Goal: Task Accomplishment & Management: Use online tool/utility

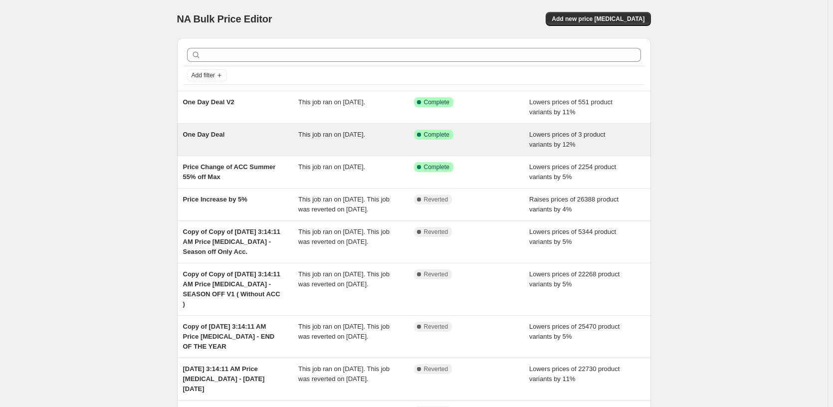
click at [356, 145] on div "This job ran on August 15, 2025." at bounding box center [356, 140] width 116 height 20
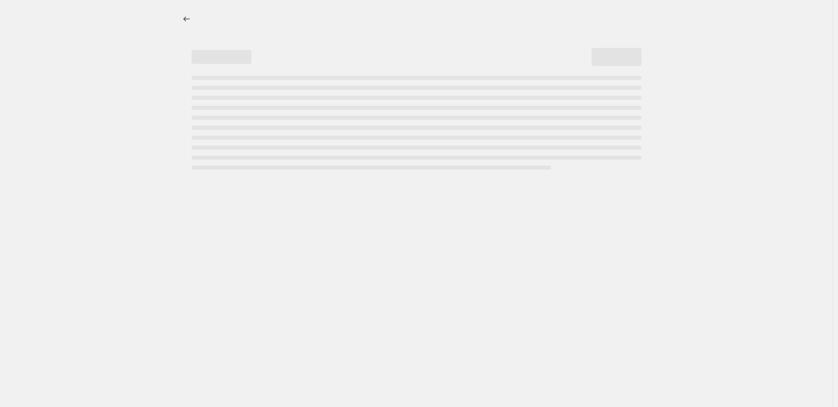
select select "percentage"
select select "tag"
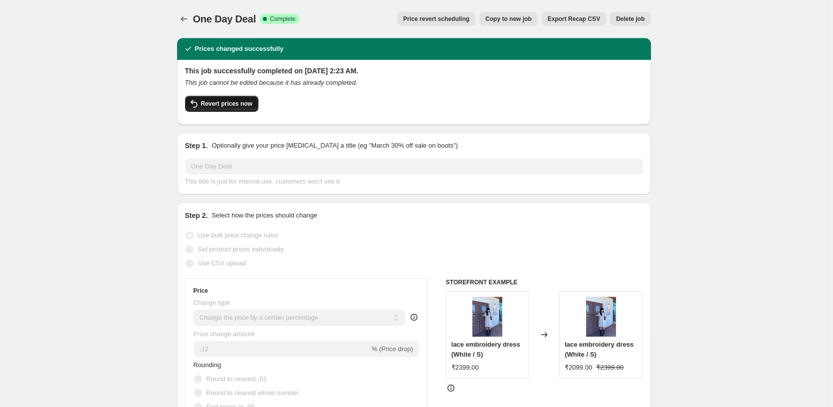
click at [233, 103] on span "Revert prices now" at bounding box center [226, 104] width 51 height 8
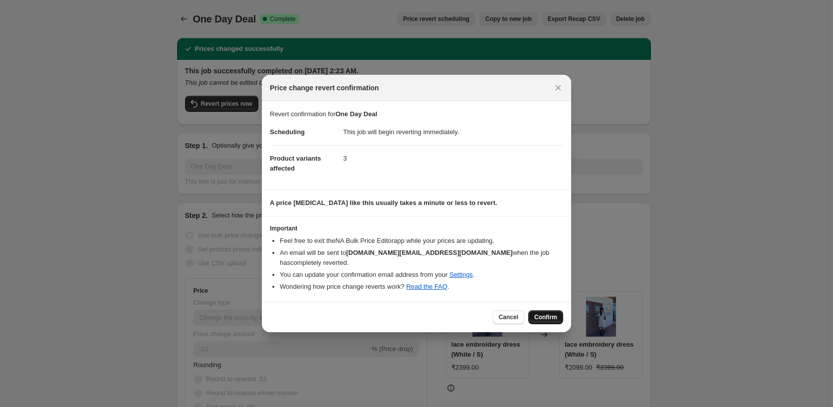
click at [557, 314] on span "Confirm" at bounding box center [545, 317] width 23 height 8
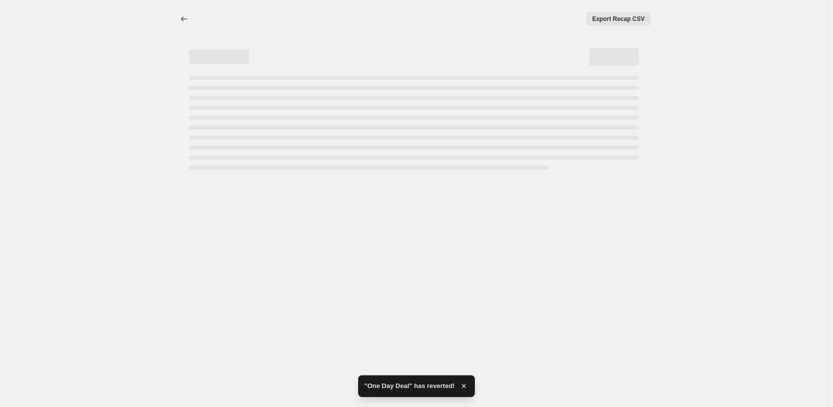
select select "percentage"
select select "tag"
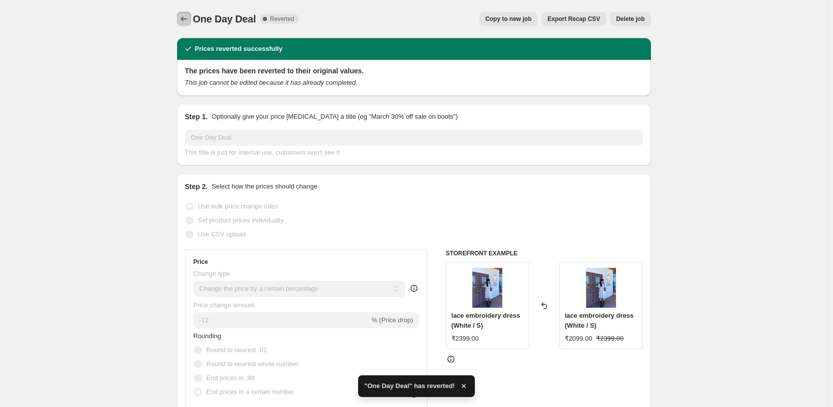
click at [189, 19] on icon "Price change jobs" at bounding box center [184, 19] width 10 height 10
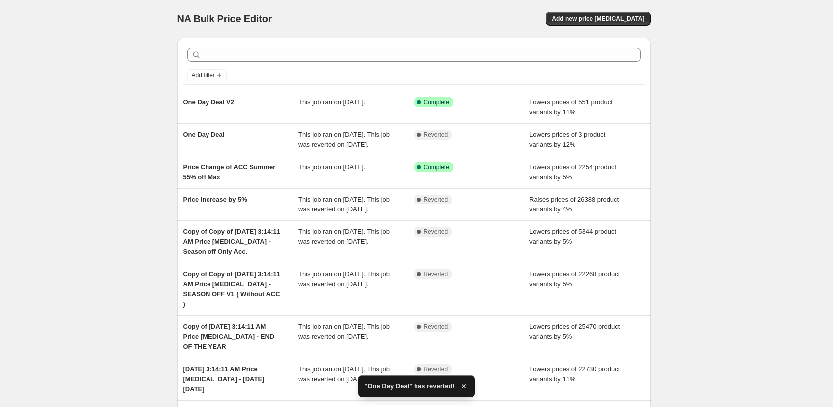
click at [800, 239] on div "NA Bulk Price Editor. This page is ready NA Bulk Price Editor Add new price cha…" at bounding box center [413, 265] width 827 height 531
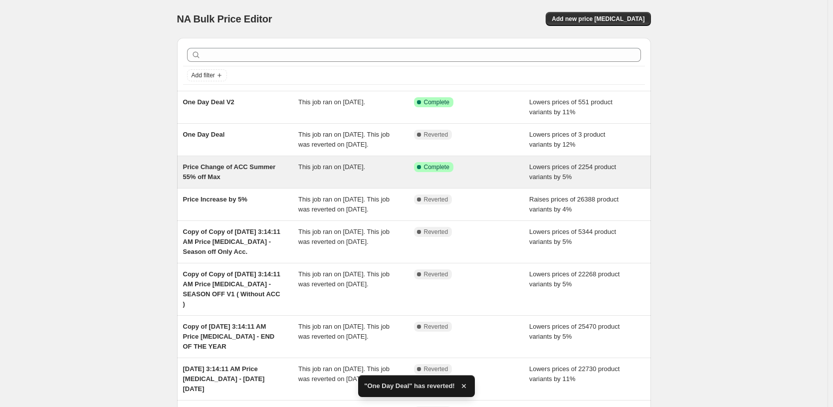
click at [507, 182] on div "Success Complete Complete" at bounding box center [472, 172] width 116 height 20
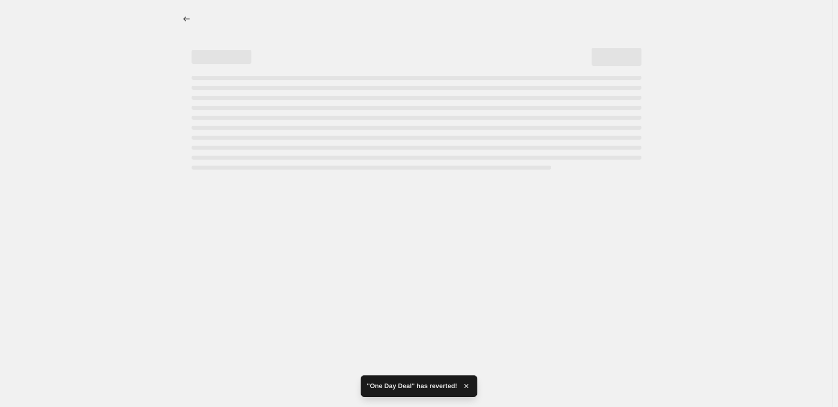
select select "percentage"
select select "pp"
select select "tag"
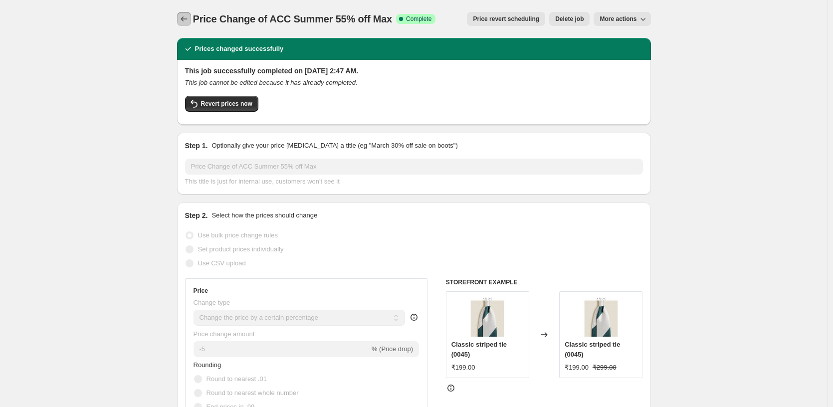
click at [182, 19] on icon "Price change jobs" at bounding box center [184, 19] width 10 height 10
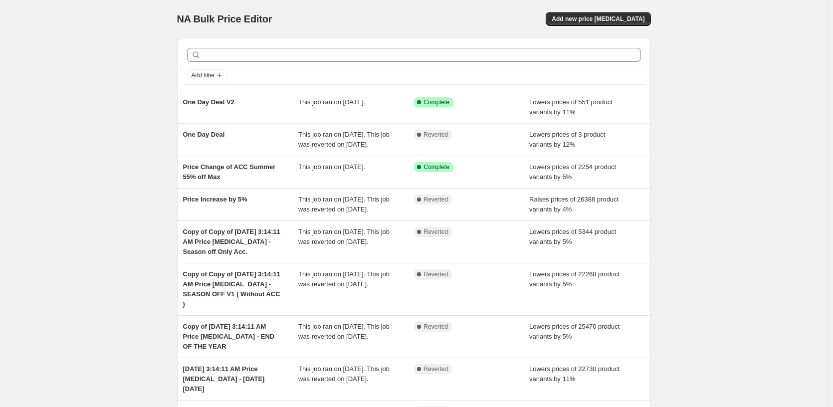
click at [755, 201] on div "NA Bulk Price Editor. This page is ready NA Bulk Price Editor Add new price cha…" at bounding box center [413, 265] width 827 height 531
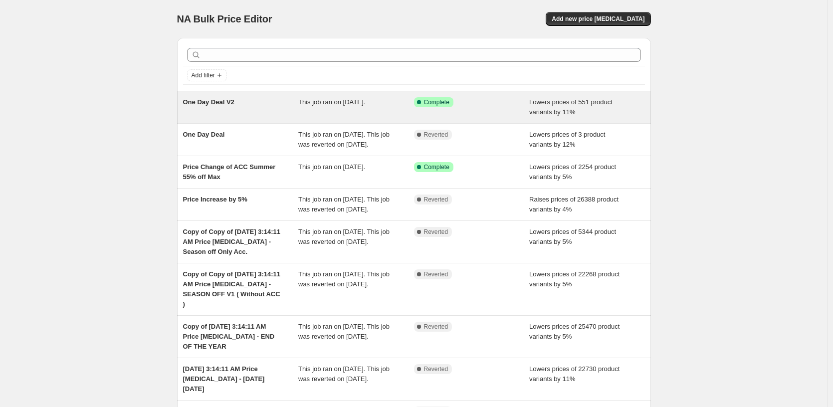
click at [515, 112] on div "Success Complete Complete" at bounding box center [472, 107] width 116 height 20
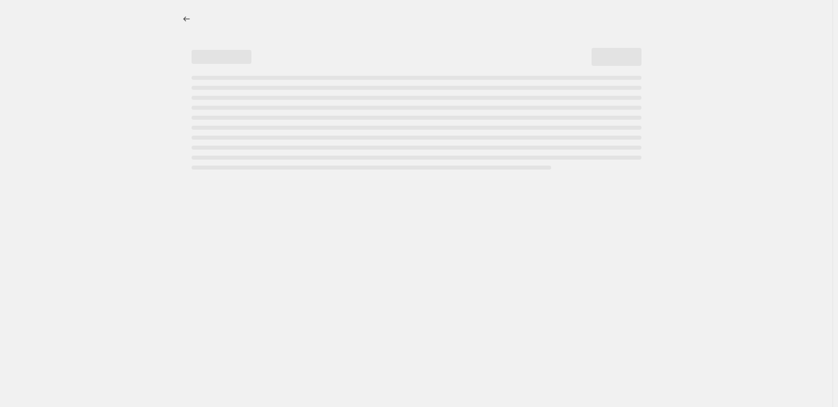
select select "percentage"
select select "pp"
select select "tag"
